Goal: Information Seeking & Learning: Compare options

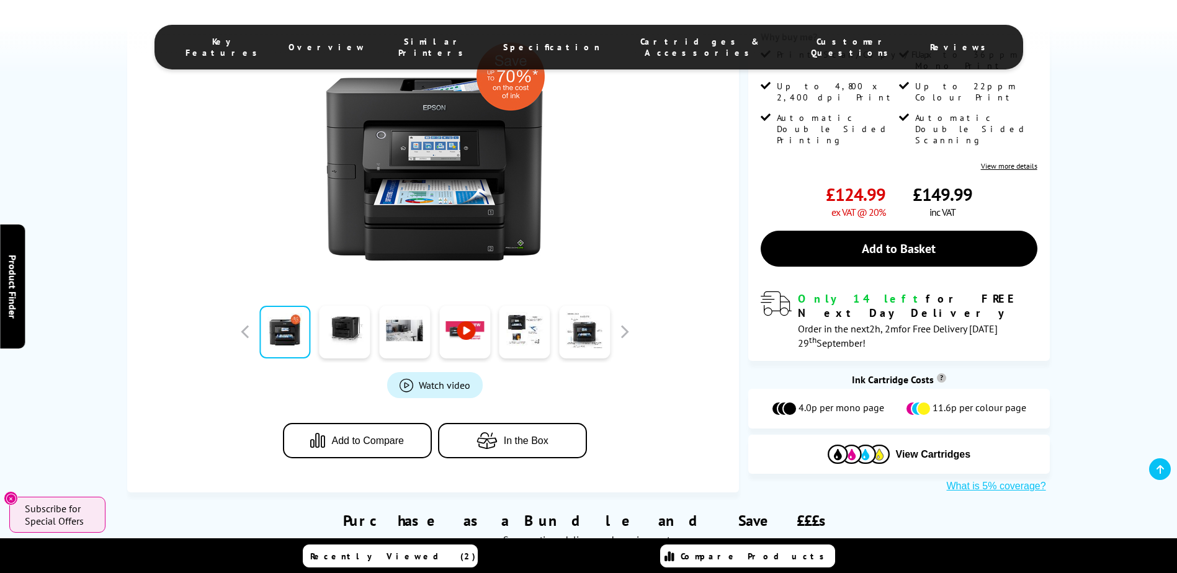
scroll to position [310, 0]
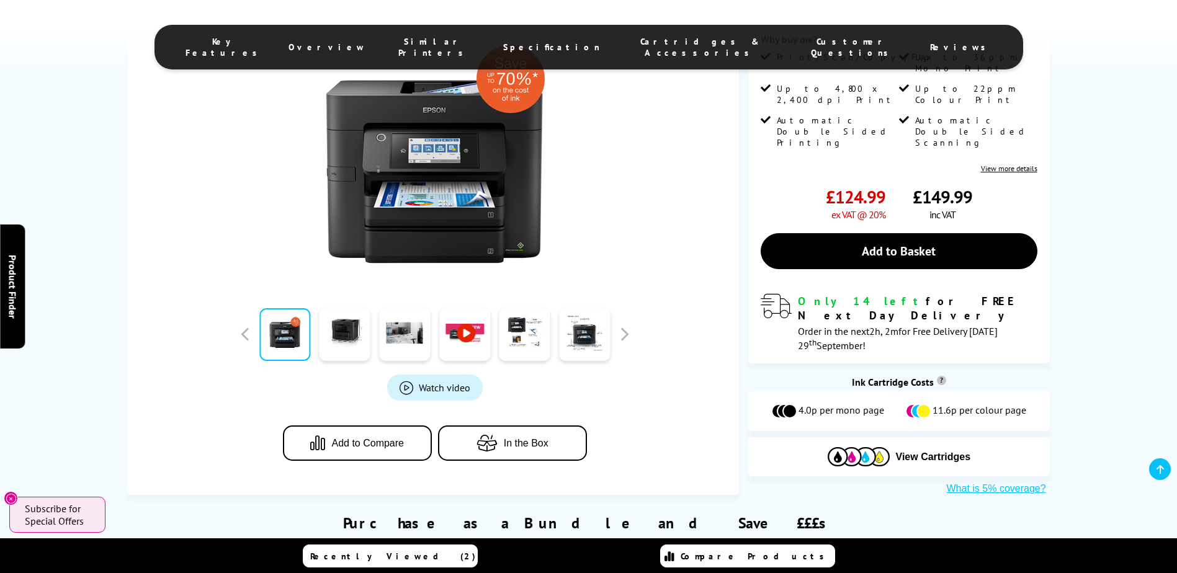
click at [367, 438] on span "Add to Compare" at bounding box center [367, 443] width 73 height 11
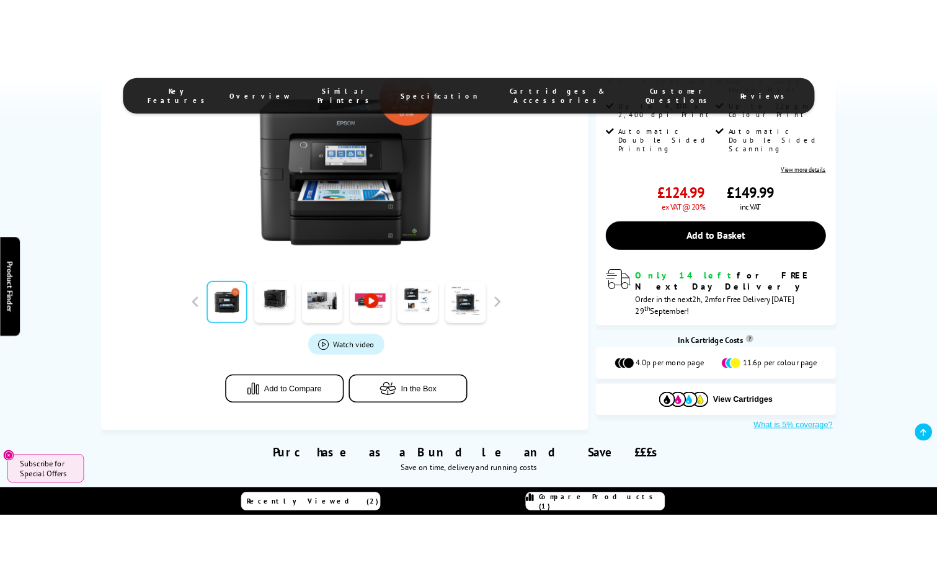
scroll to position [372, 0]
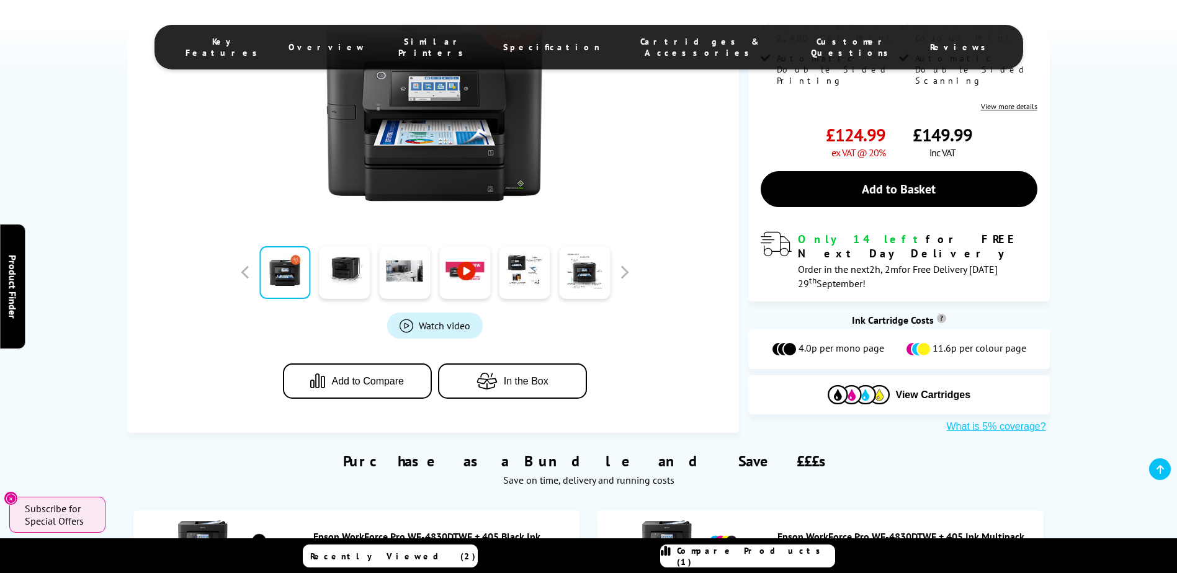
click at [495, 373] on icon "button" at bounding box center [489, 381] width 27 height 17
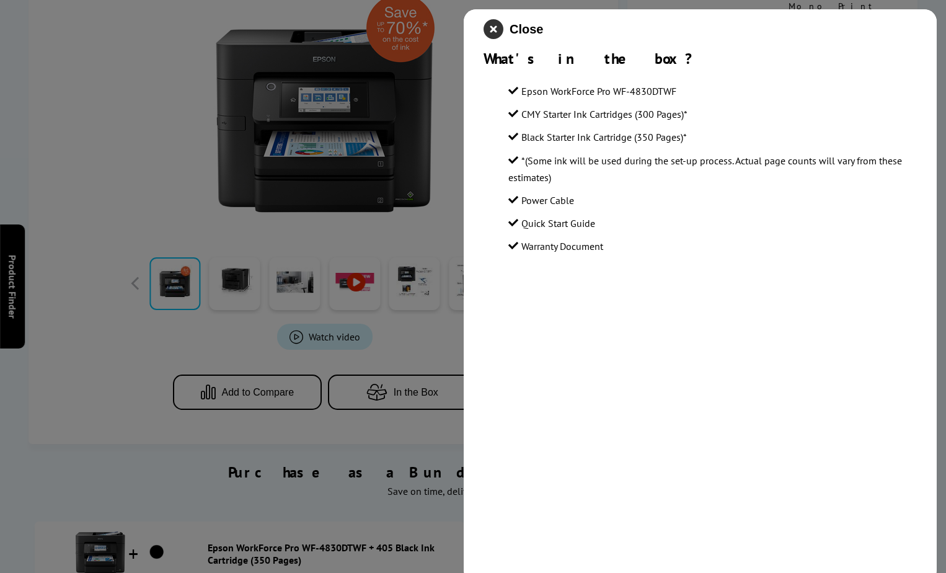
click at [491, 24] on icon "close modal" at bounding box center [494, 29] width 20 height 20
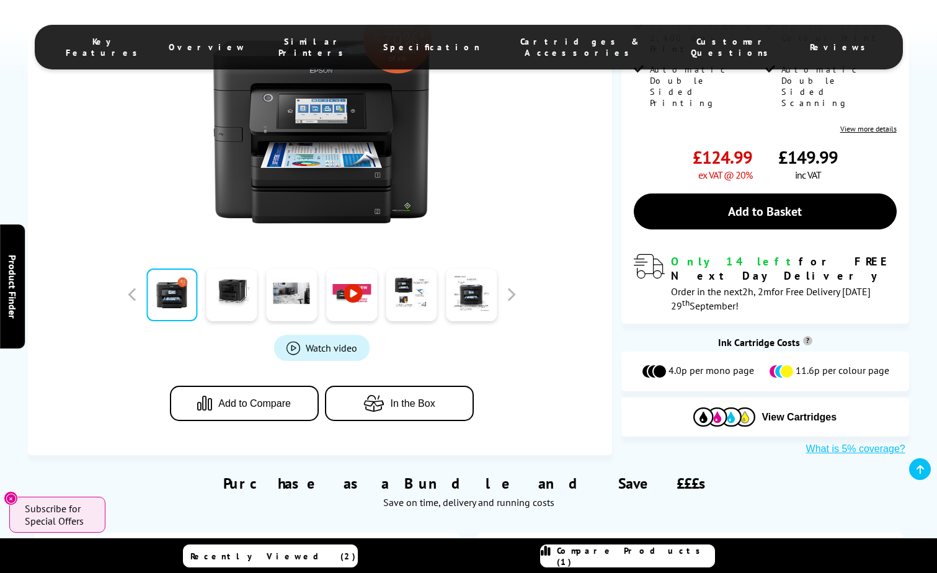
click at [448, 42] on span "Specification" at bounding box center [431, 47] width 97 height 11
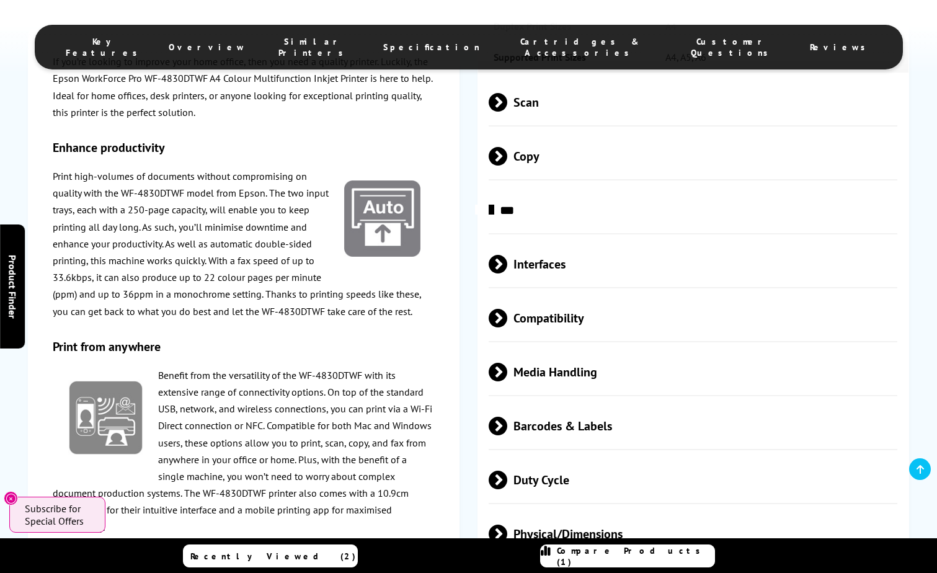
scroll to position [2233, 0]
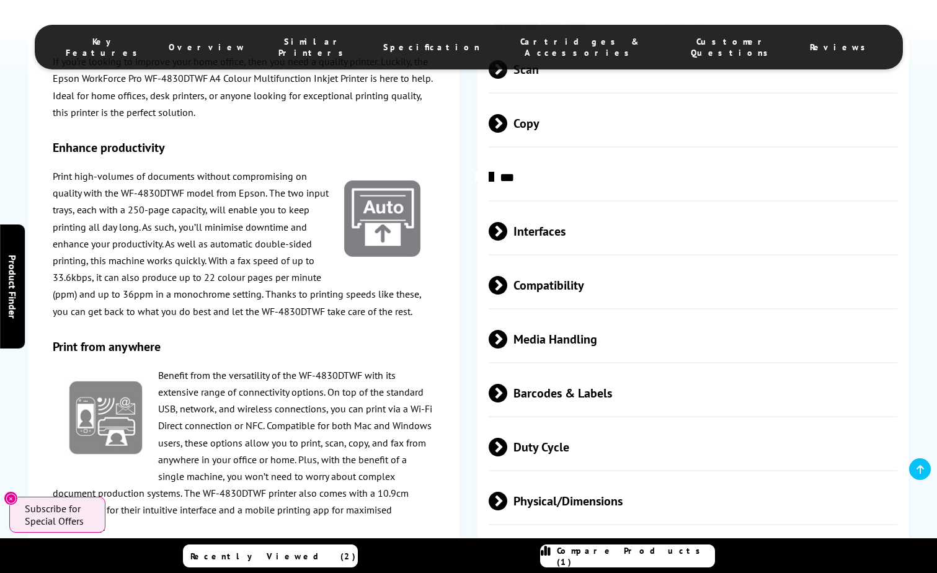
click at [548, 370] on span "Barcodes & Labels" at bounding box center [693, 393] width 409 height 47
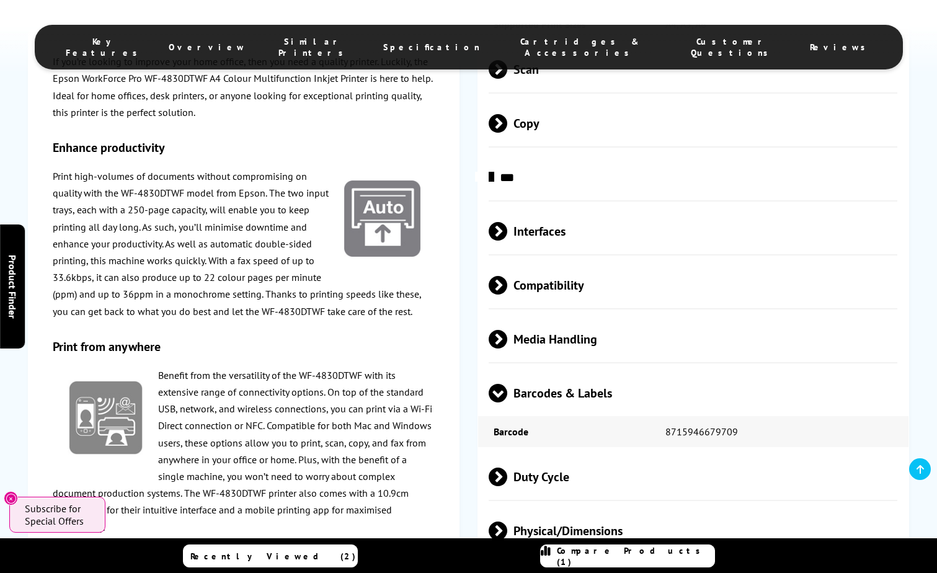
click at [548, 370] on span "Barcodes & Labels" at bounding box center [693, 393] width 409 height 47
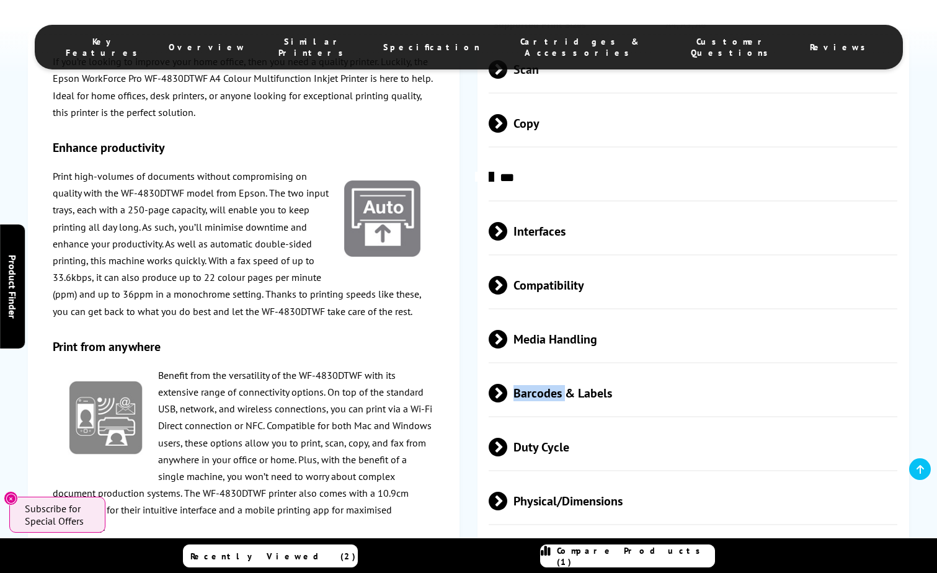
click at [548, 370] on span "Barcodes & Labels" at bounding box center [693, 393] width 409 height 47
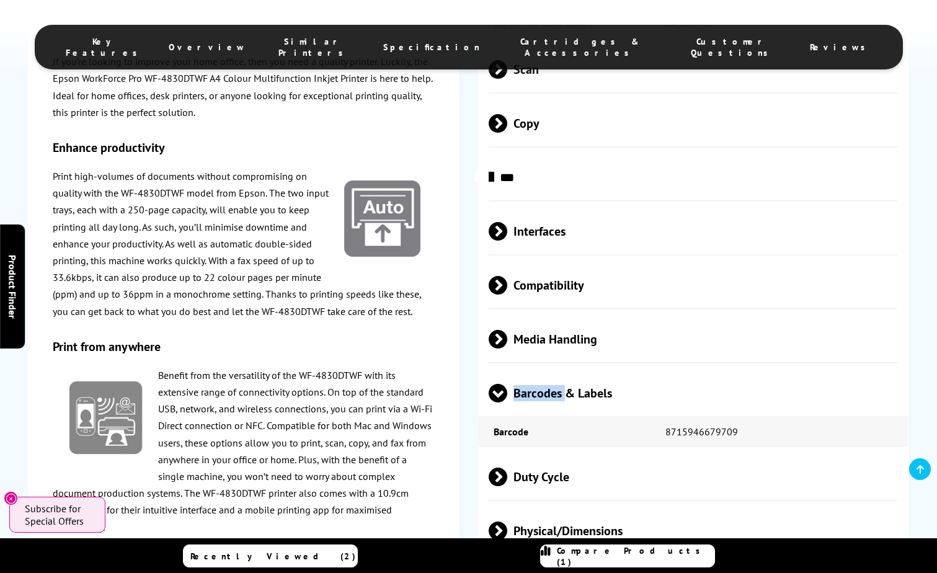
click at [548, 370] on span "Barcodes & Labels" at bounding box center [693, 393] width 409 height 47
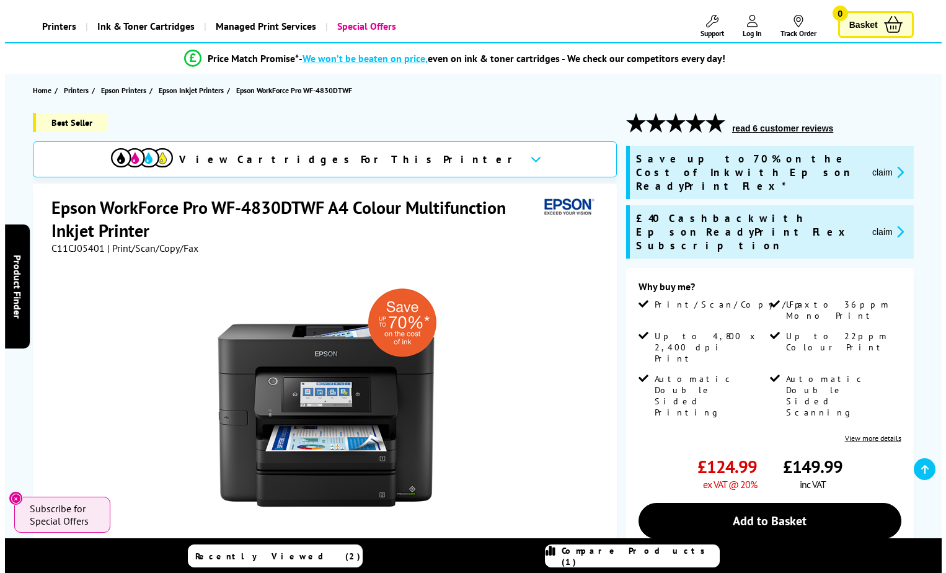
scroll to position [0, 0]
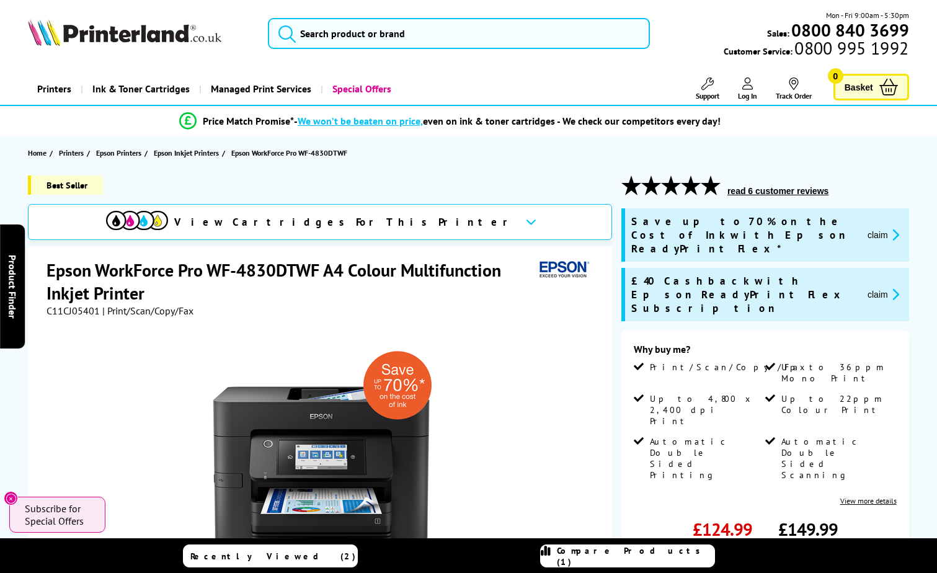
click at [297, 27] on button "submit" at bounding box center [284, 31] width 31 height 27
click at [269, 18] on button "submit" at bounding box center [284, 31] width 31 height 27
click at [285, 31] on icon "submit" at bounding box center [287, 33] width 19 height 19
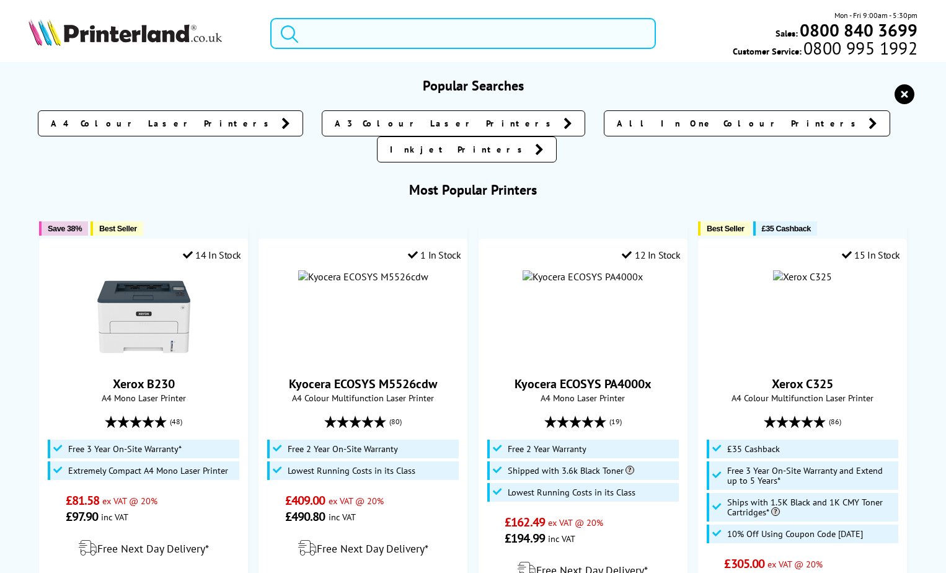
click at [301, 27] on form at bounding box center [463, 33] width 386 height 31
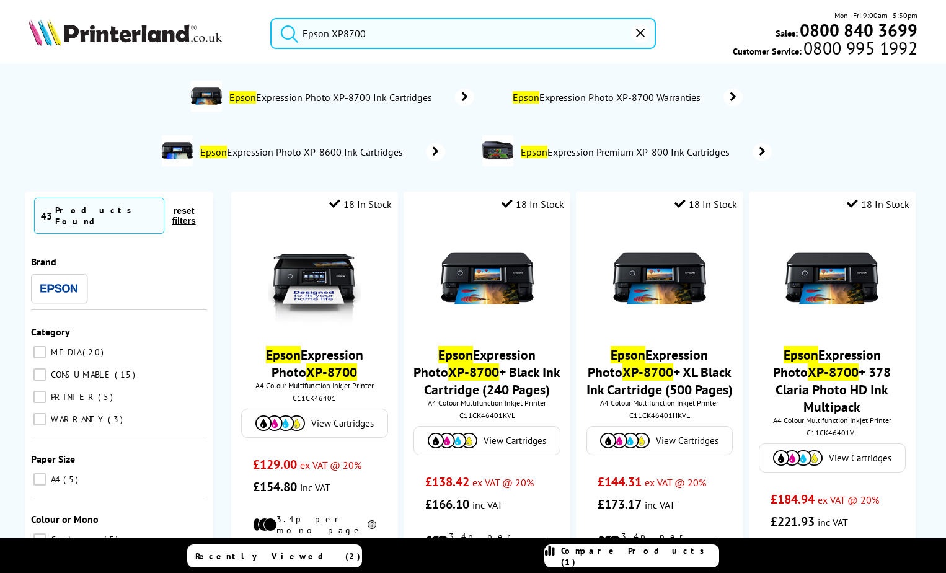
type input "Epson XP8700"
click at [287, 28] on icon "submit" at bounding box center [289, 33] width 19 height 19
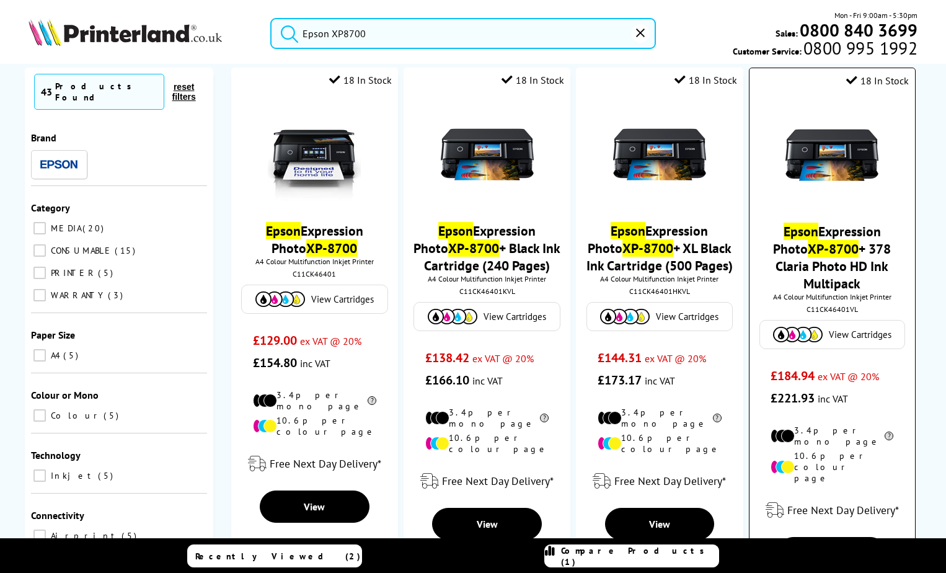
scroll to position [186, 0]
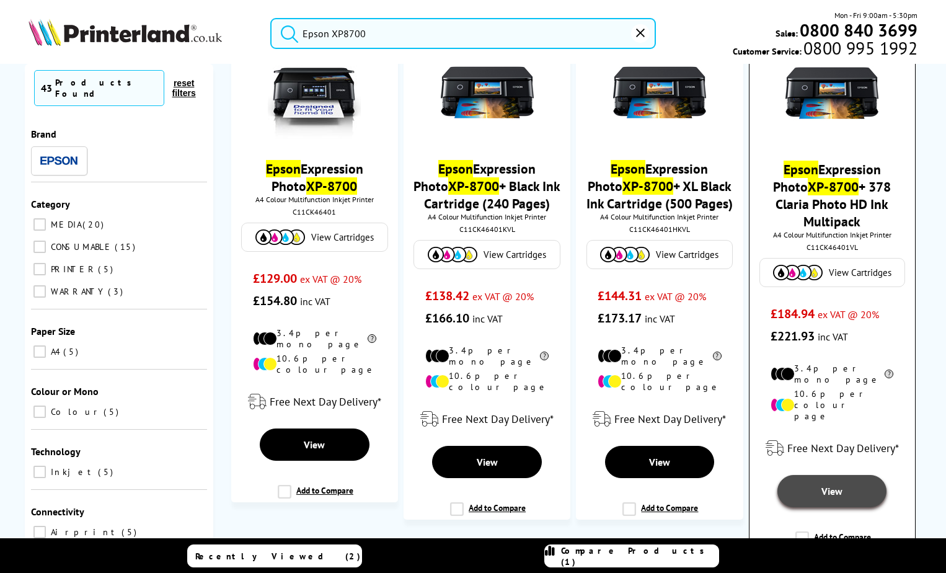
click at [822, 485] on span "View" at bounding box center [832, 491] width 21 height 12
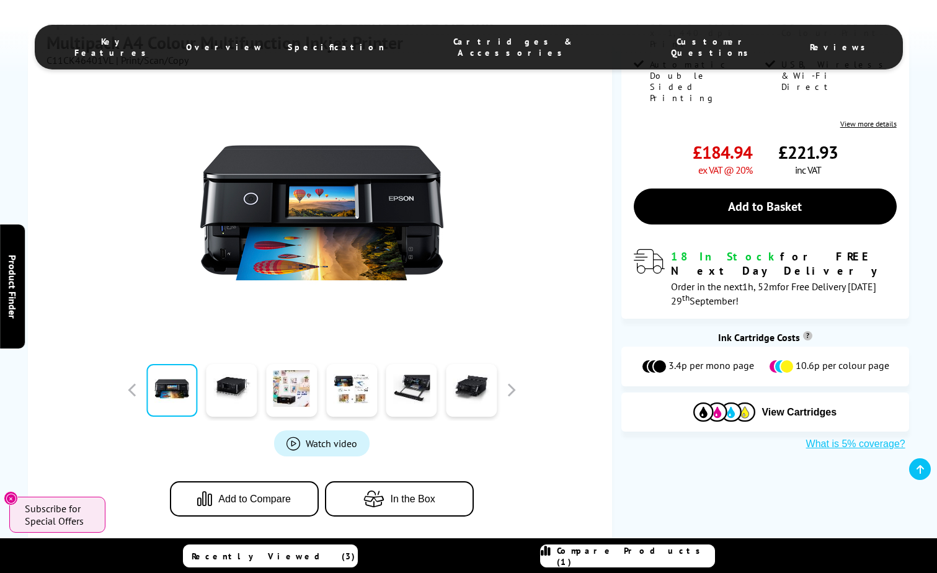
scroll to position [248, 0]
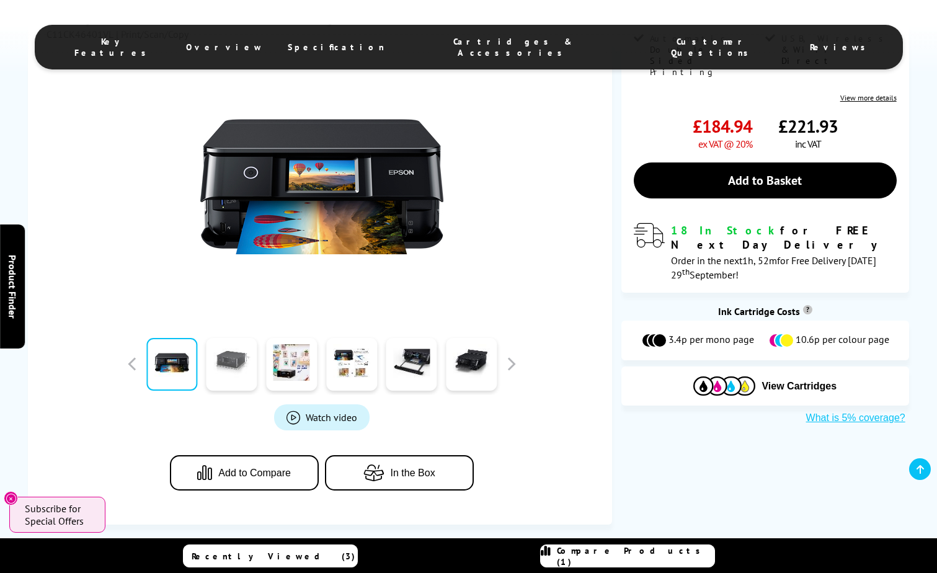
click at [226, 370] on link at bounding box center [232, 364] width 51 height 53
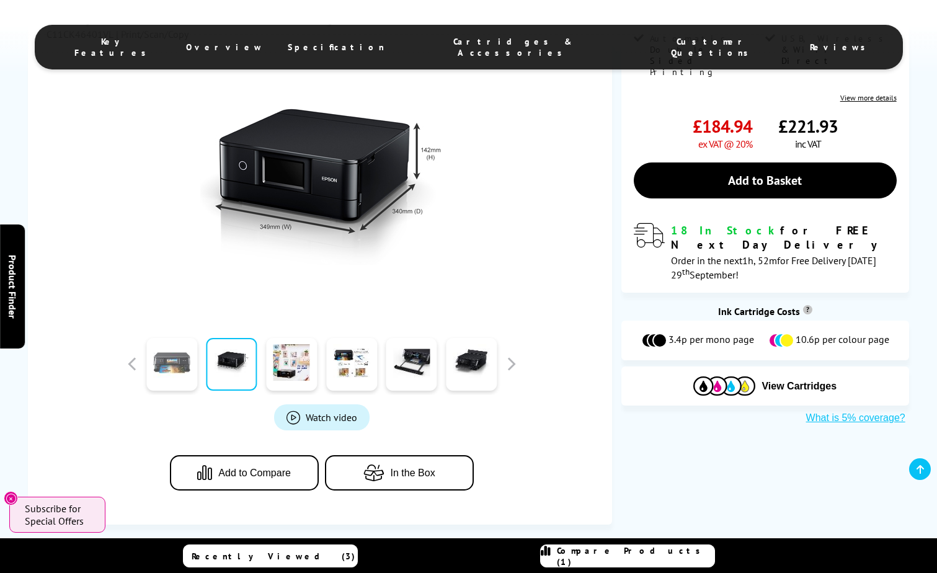
click at [183, 370] on link at bounding box center [171, 364] width 51 height 53
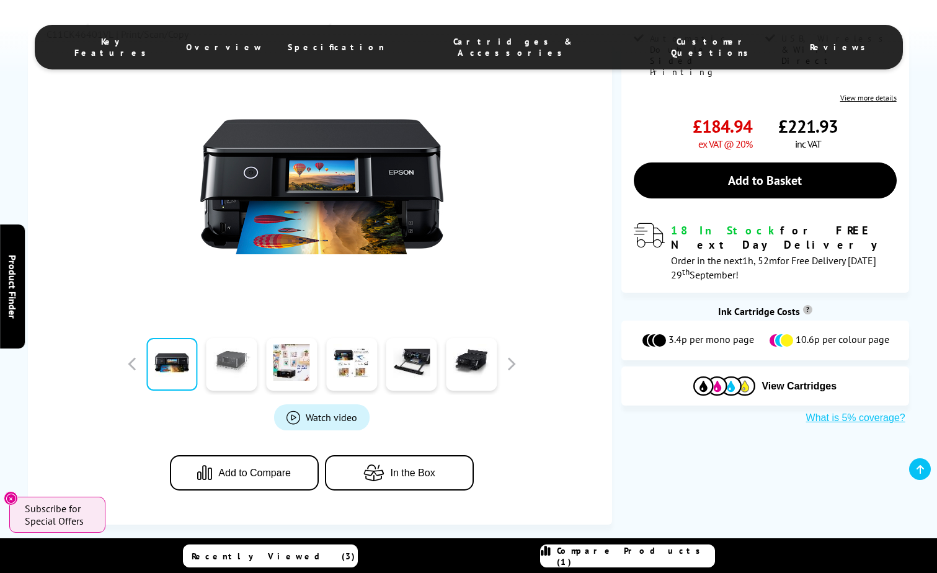
click at [226, 365] on link at bounding box center [232, 364] width 51 height 53
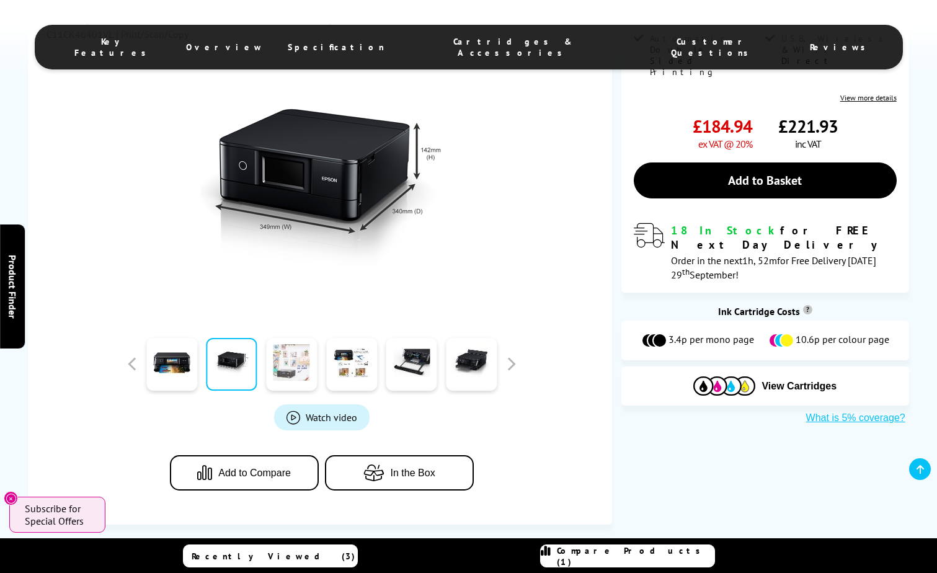
click at [284, 365] on link at bounding box center [291, 364] width 51 height 53
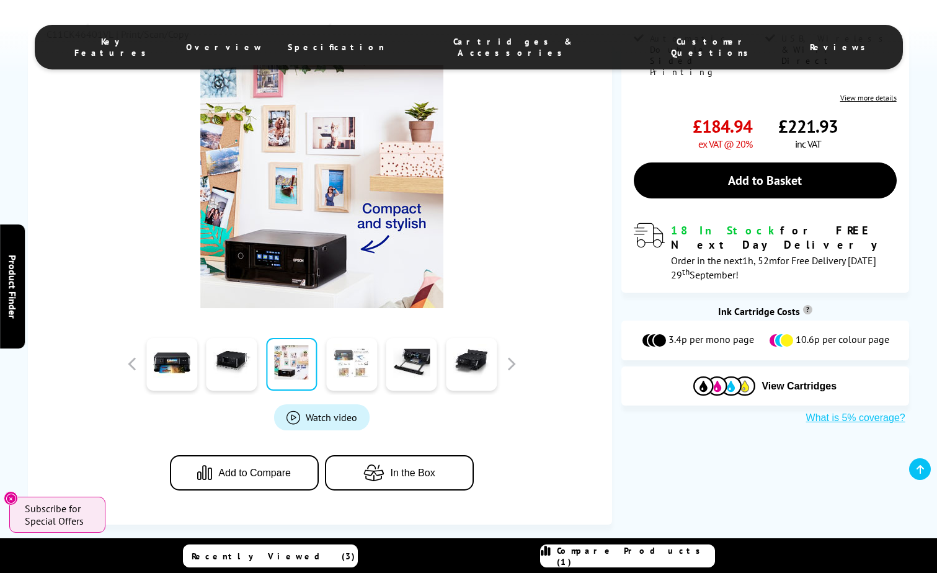
click at [342, 372] on link at bounding box center [351, 364] width 51 height 53
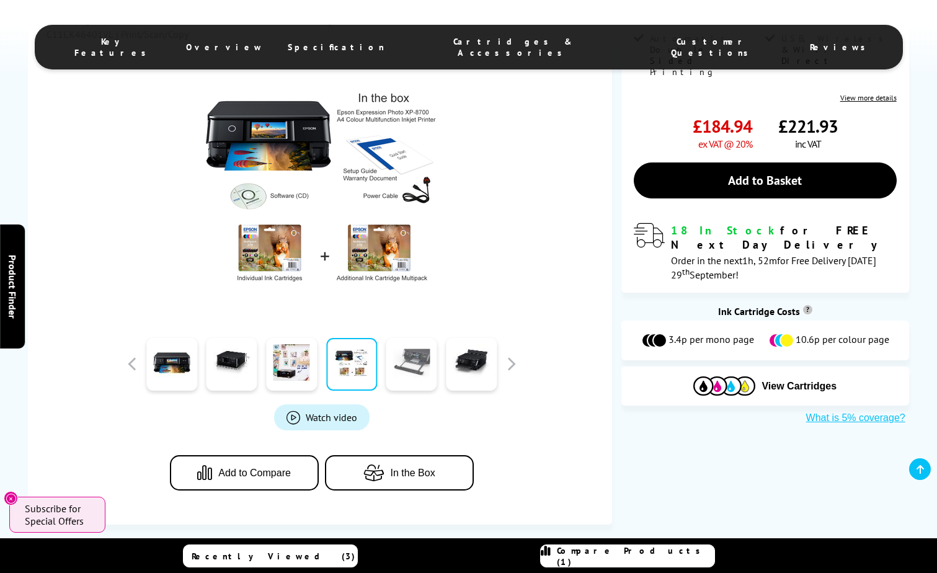
click at [420, 372] on link at bounding box center [411, 364] width 51 height 53
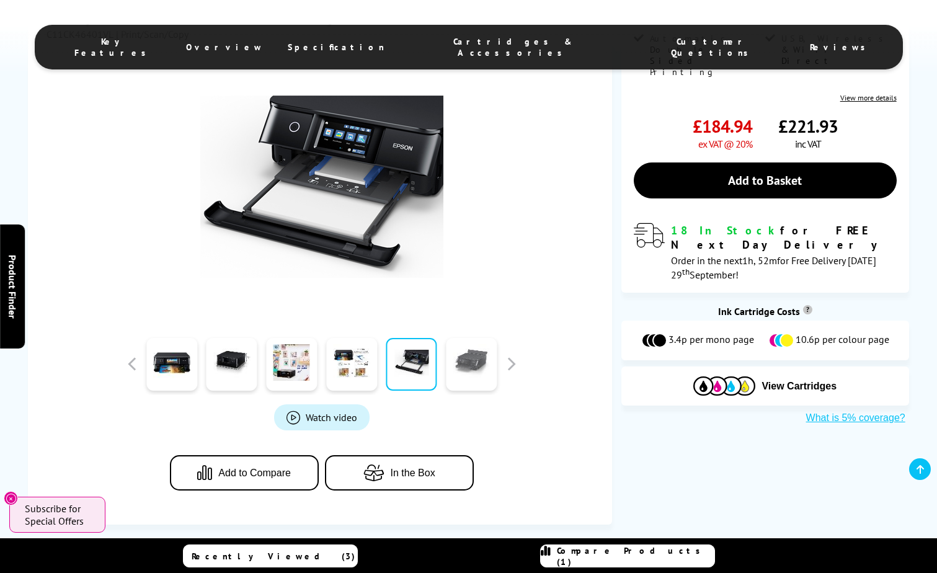
click at [454, 366] on link at bounding box center [471, 364] width 51 height 53
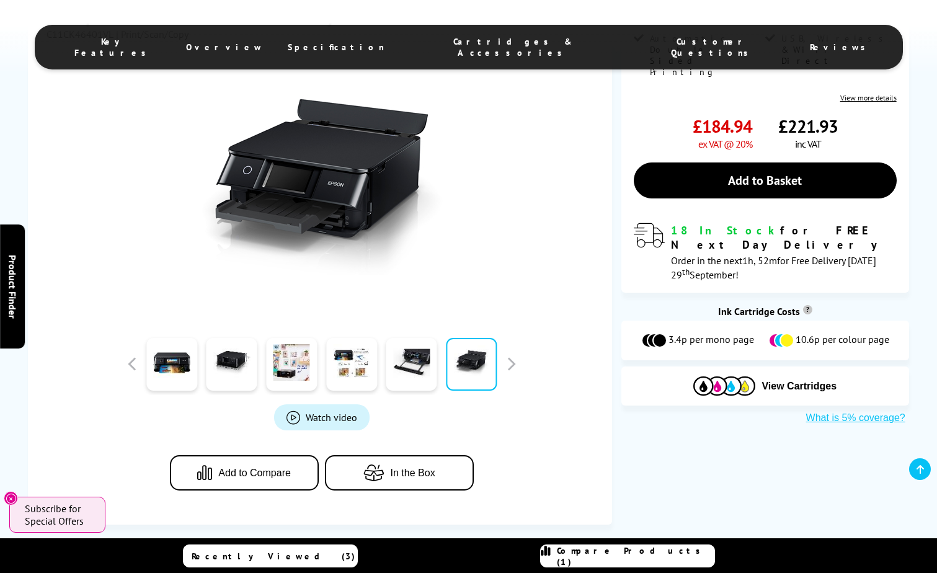
click at [383, 473] on icon "button" at bounding box center [376, 473] width 27 height 17
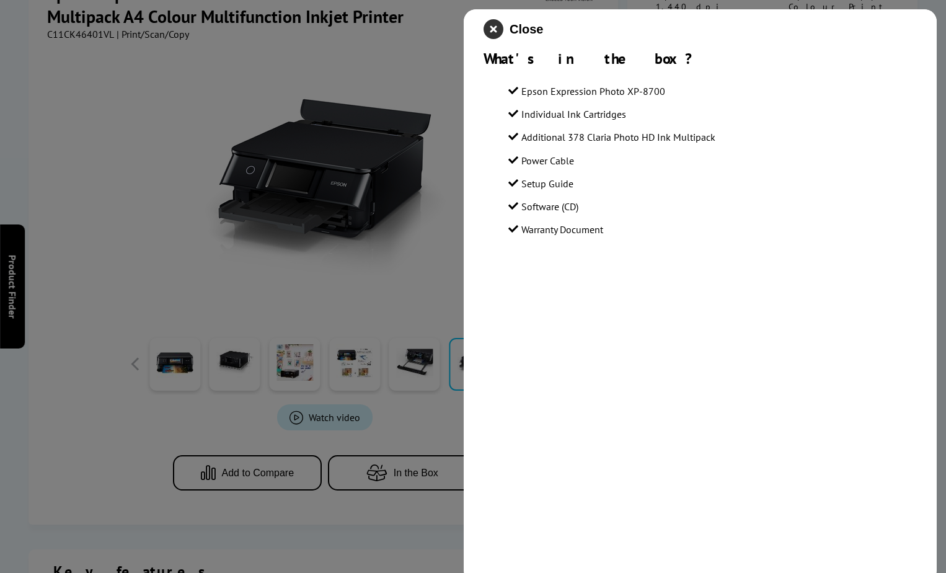
click at [496, 27] on icon "close modal" at bounding box center [494, 29] width 20 height 20
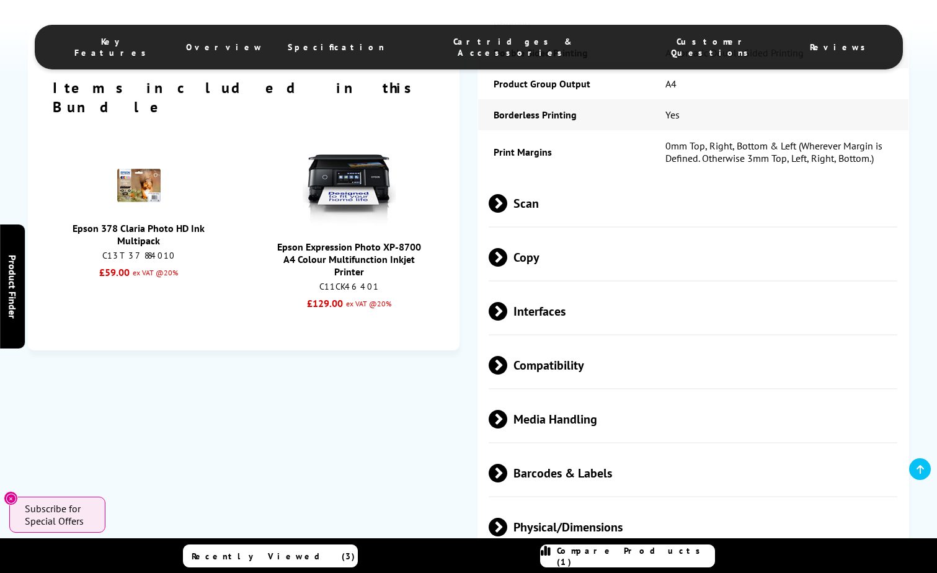
scroll to position [1489, 0]
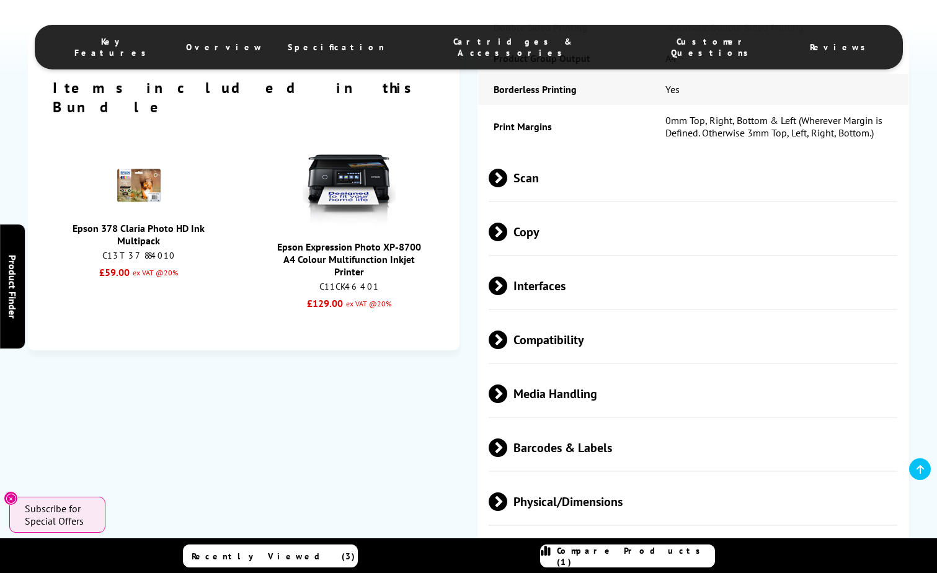
click at [539, 425] on span "Barcodes & Labels" at bounding box center [693, 447] width 409 height 47
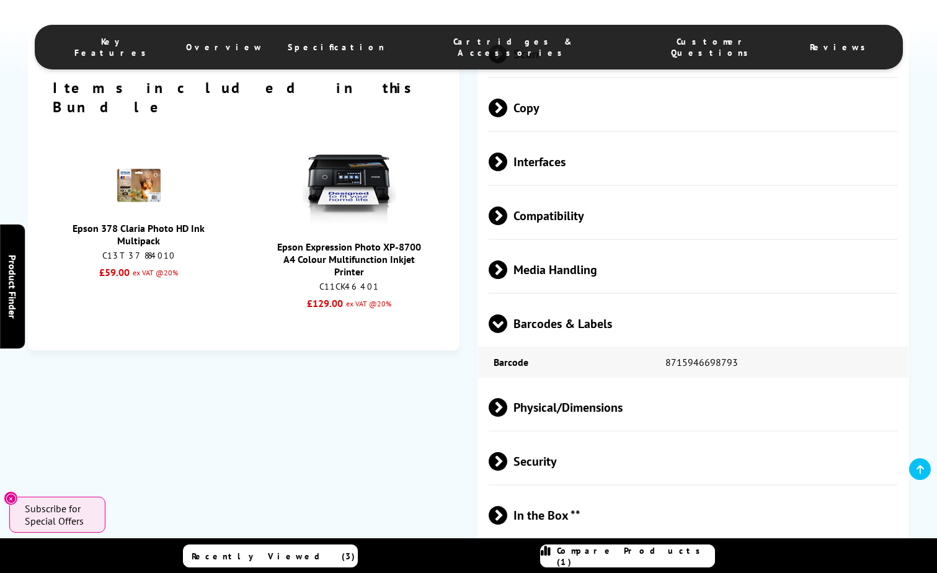
scroll to position [1675, 0]
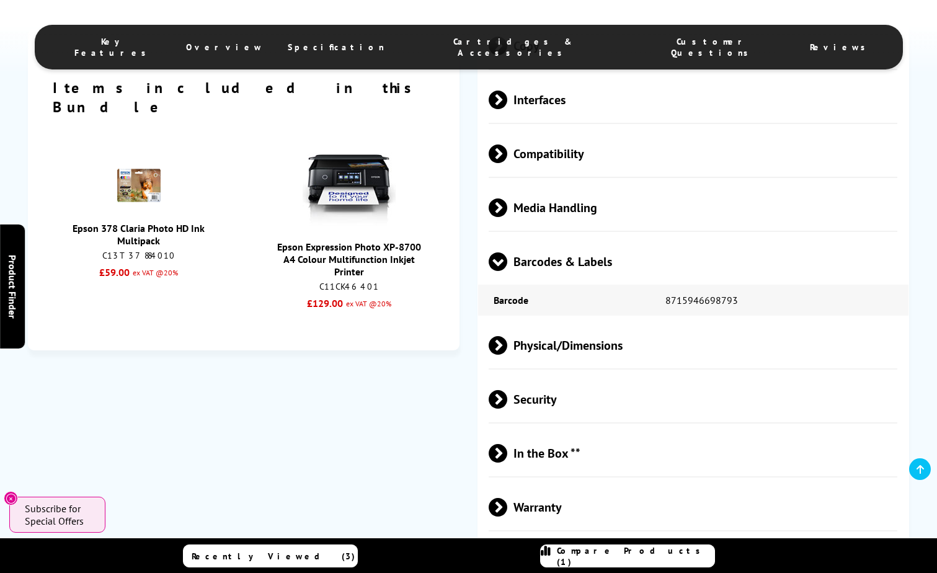
click at [530, 239] on span "Barcodes & Labels" at bounding box center [693, 261] width 409 height 47
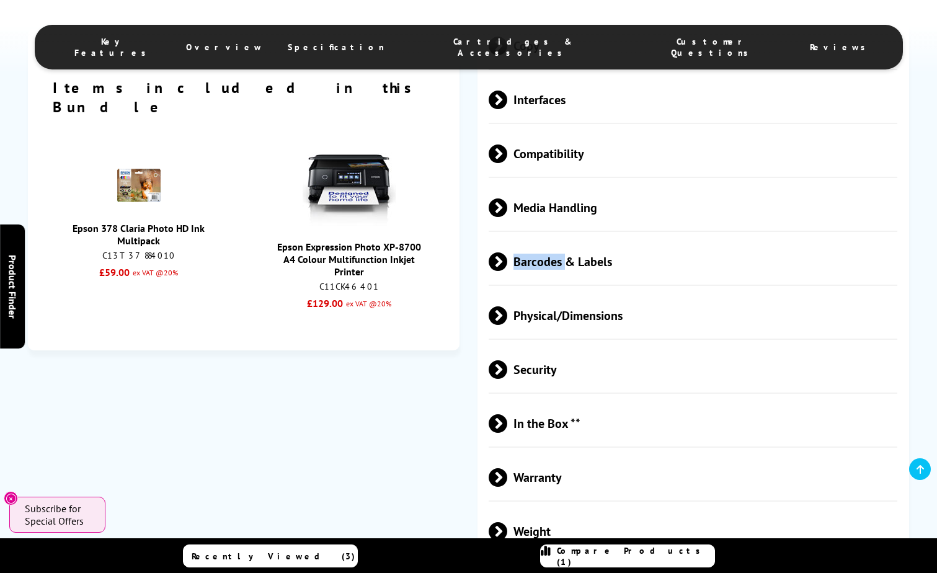
click at [530, 239] on span "Barcodes & Labels" at bounding box center [693, 261] width 409 height 47
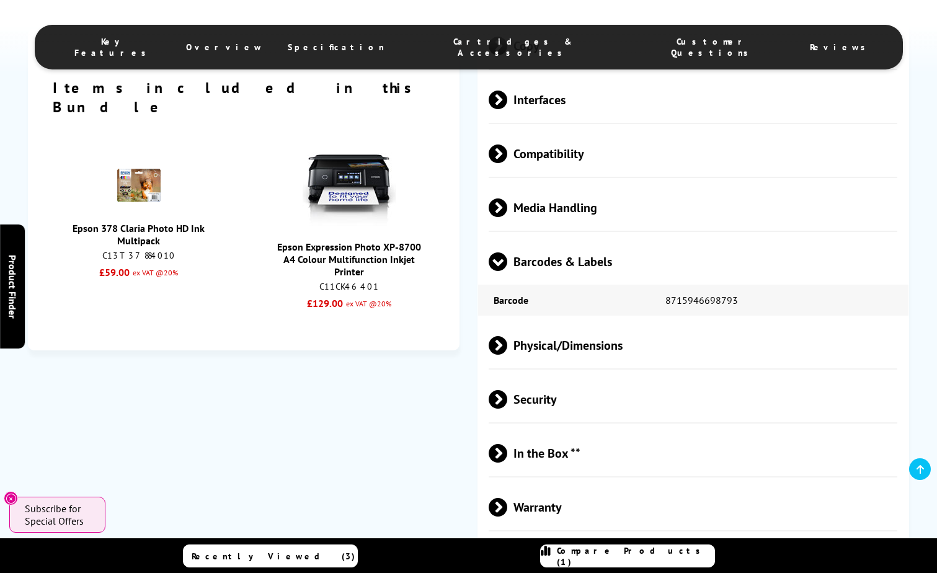
drag, startPoint x: 530, startPoint y: 239, endPoint x: 592, endPoint y: 236, distance: 61.5
click at [592, 238] on span "Barcodes & Labels" at bounding box center [693, 261] width 409 height 47
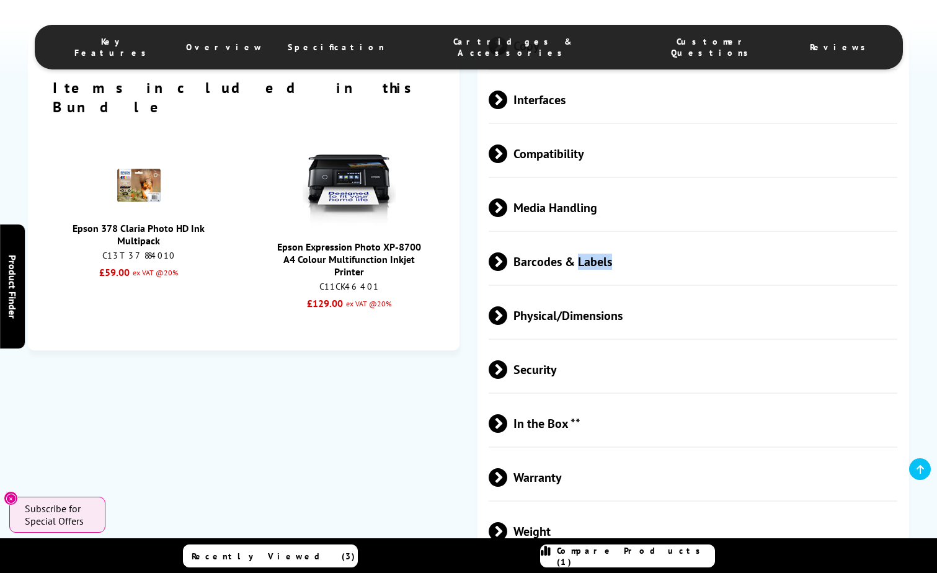
click at [592, 238] on span "Barcodes & Labels" at bounding box center [693, 261] width 409 height 47
